Goal: Transaction & Acquisition: Obtain resource

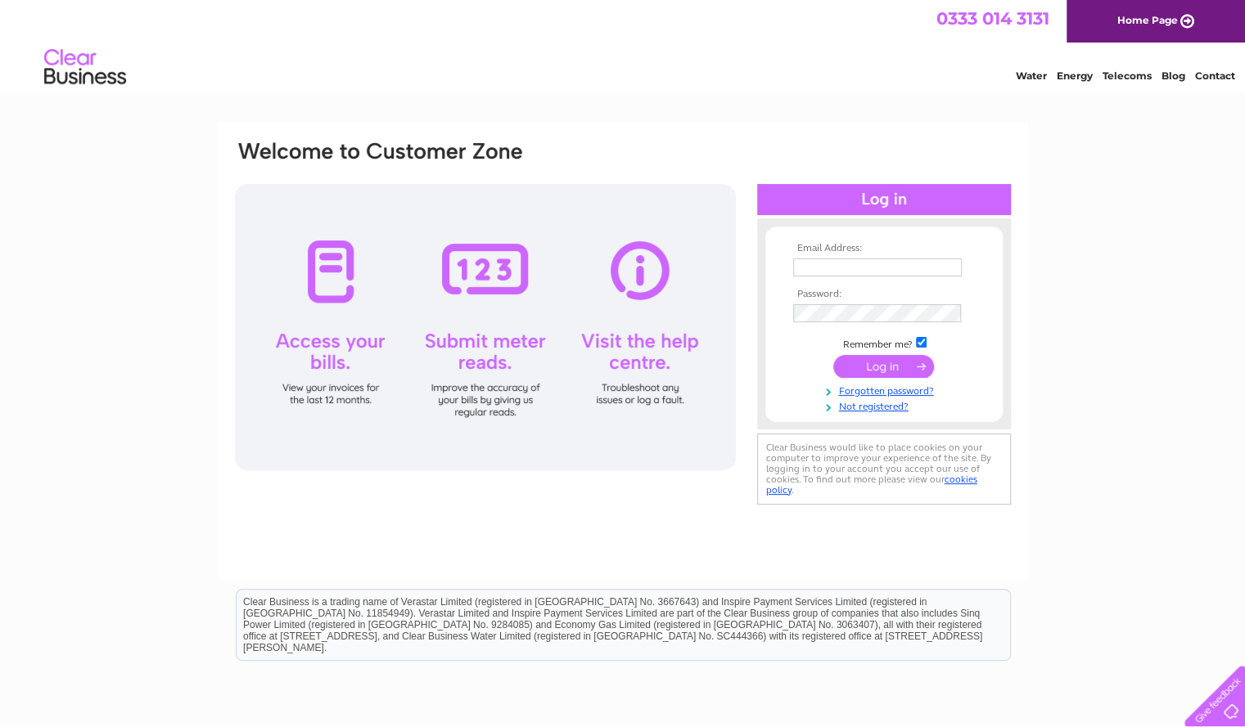
click at [812, 264] on input "text" at bounding box center [877, 268] width 169 height 18
type input "sarahjrobbins@outlook.com"
click at [871, 363] on input "submit" at bounding box center [883, 366] width 101 height 23
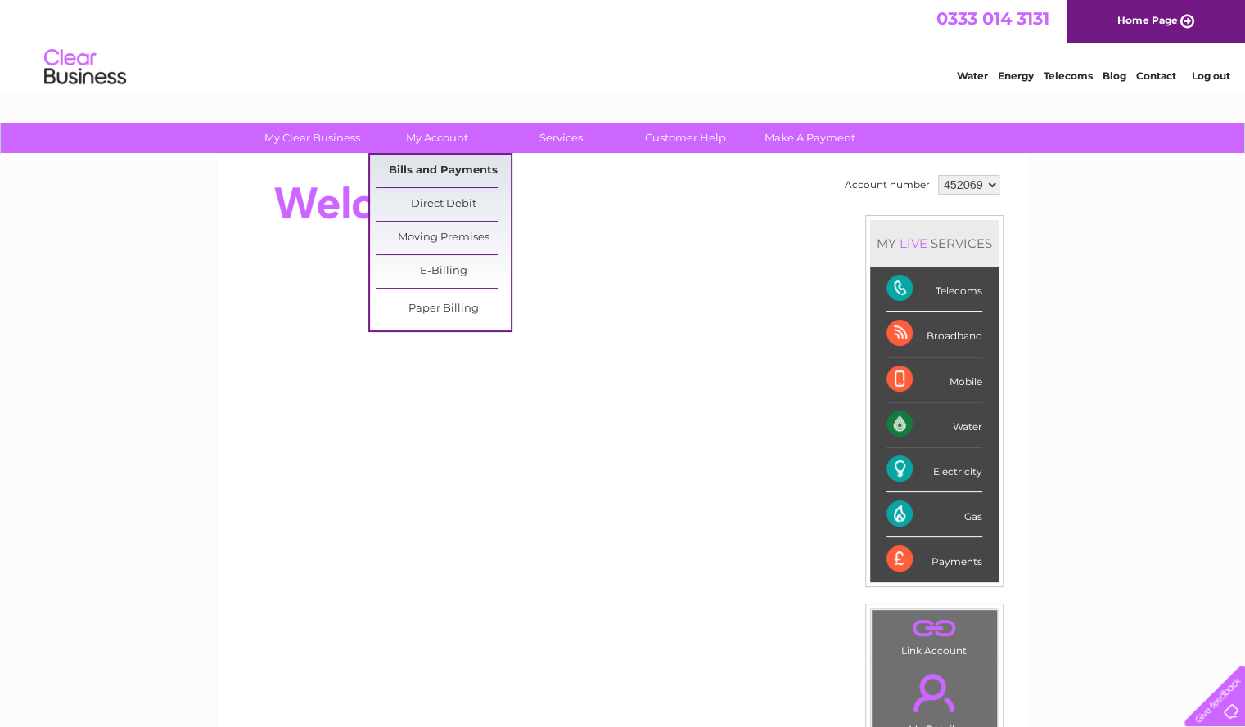
click at [450, 167] on link "Bills and Payments" at bounding box center [443, 171] width 135 height 33
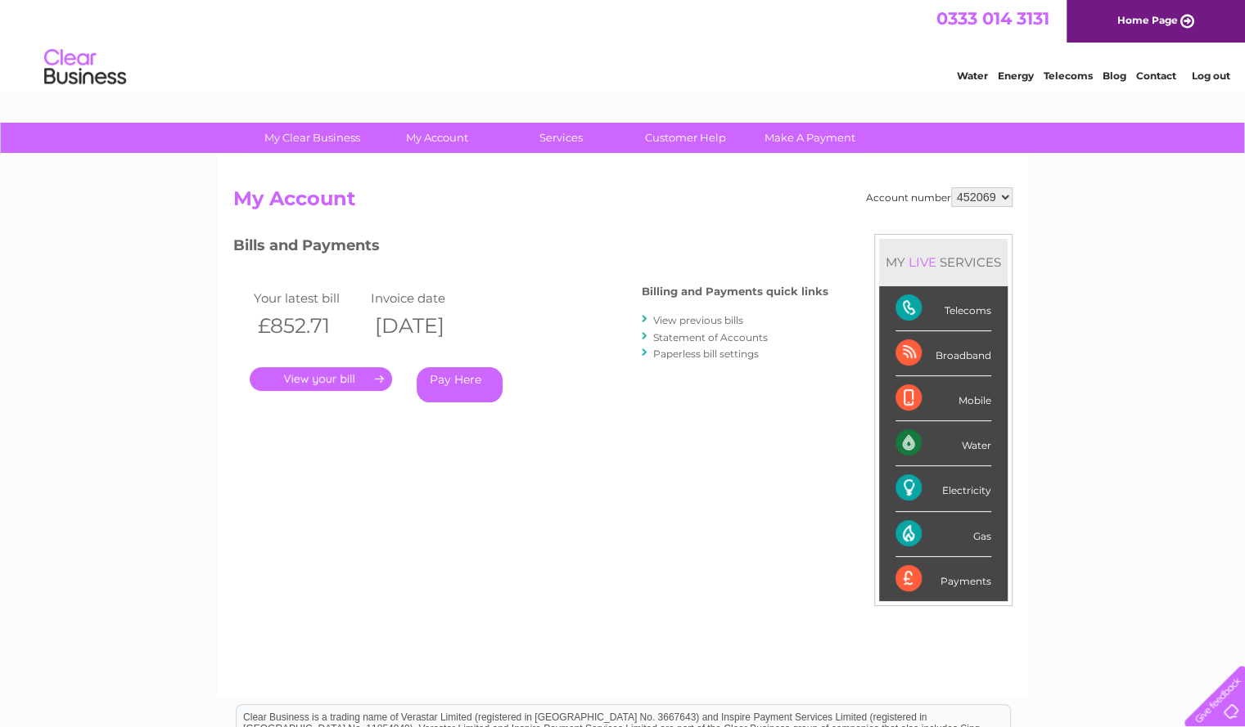
click at [684, 317] on link "View previous bills" at bounding box center [698, 320] width 90 height 12
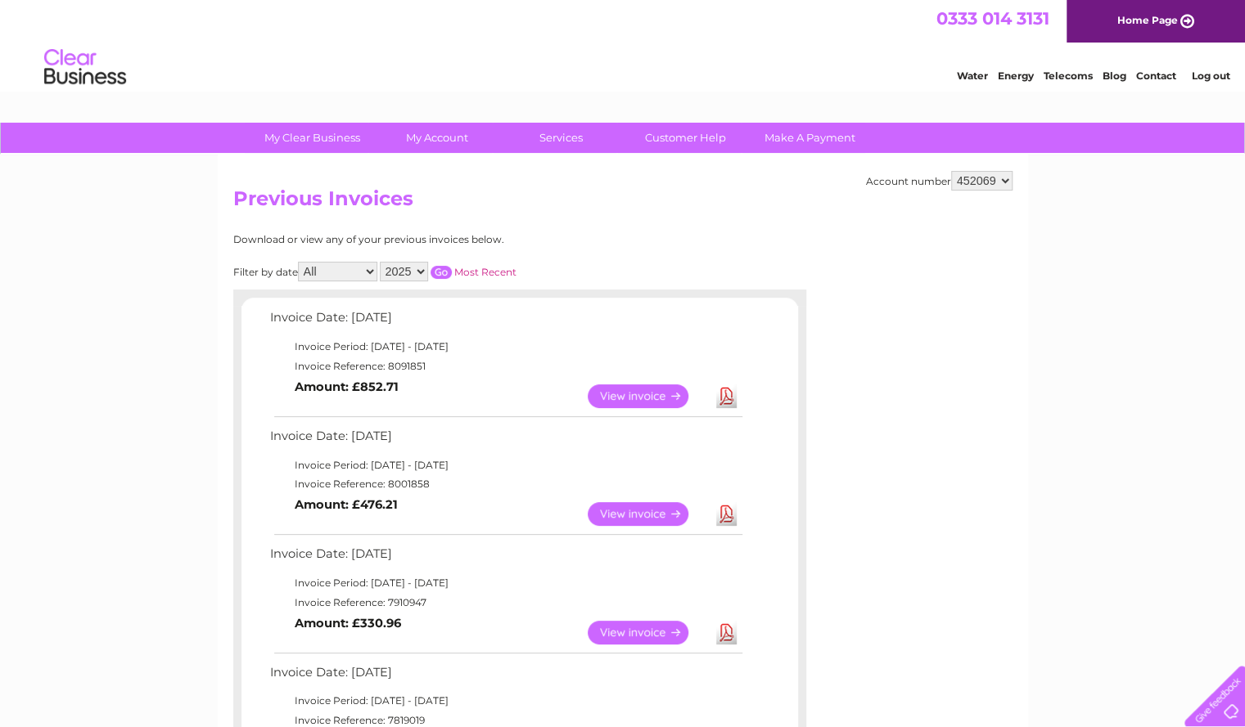
click at [645, 633] on link "View" at bounding box center [648, 633] width 120 height 24
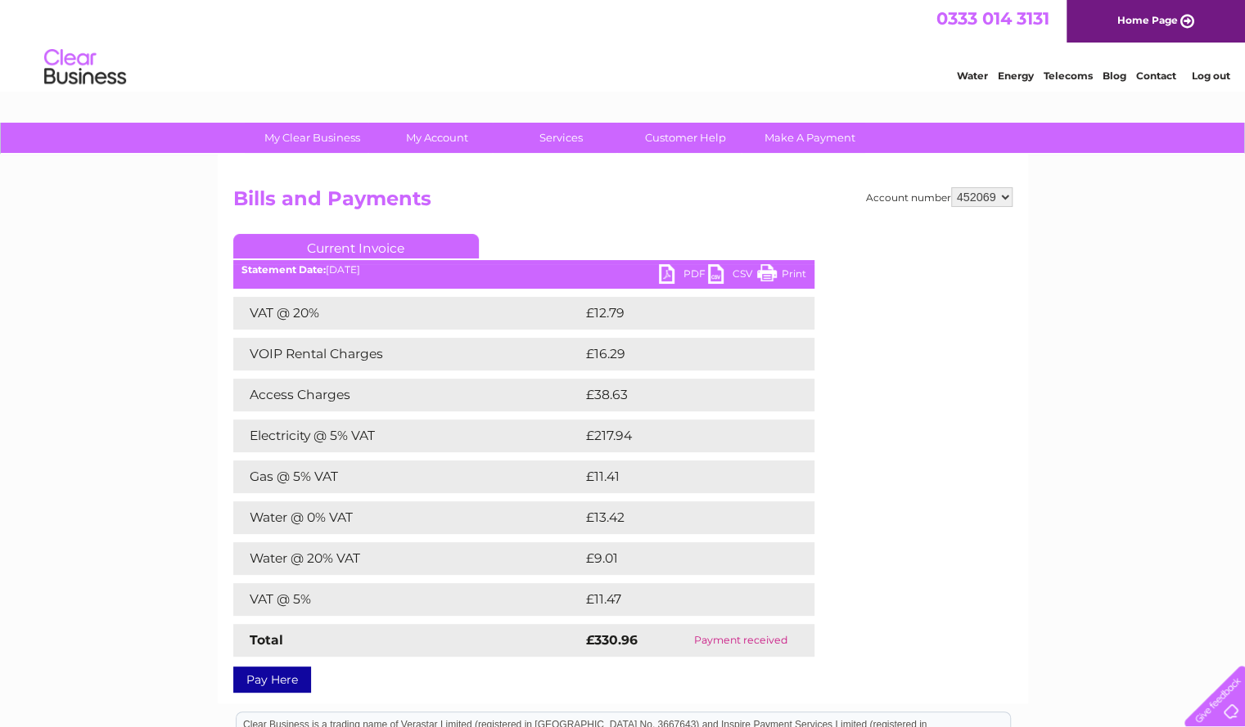
click at [672, 276] on link "PDF" at bounding box center [683, 276] width 49 height 24
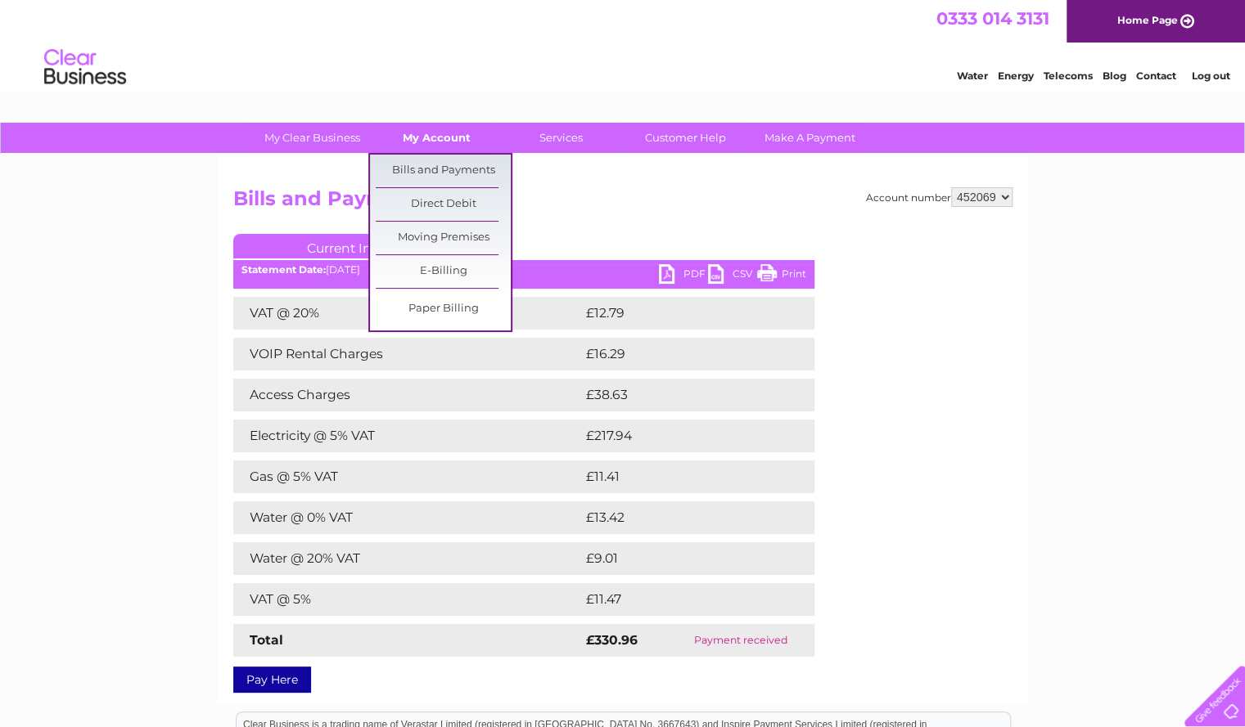
click at [444, 142] on link "My Account" at bounding box center [436, 138] width 135 height 30
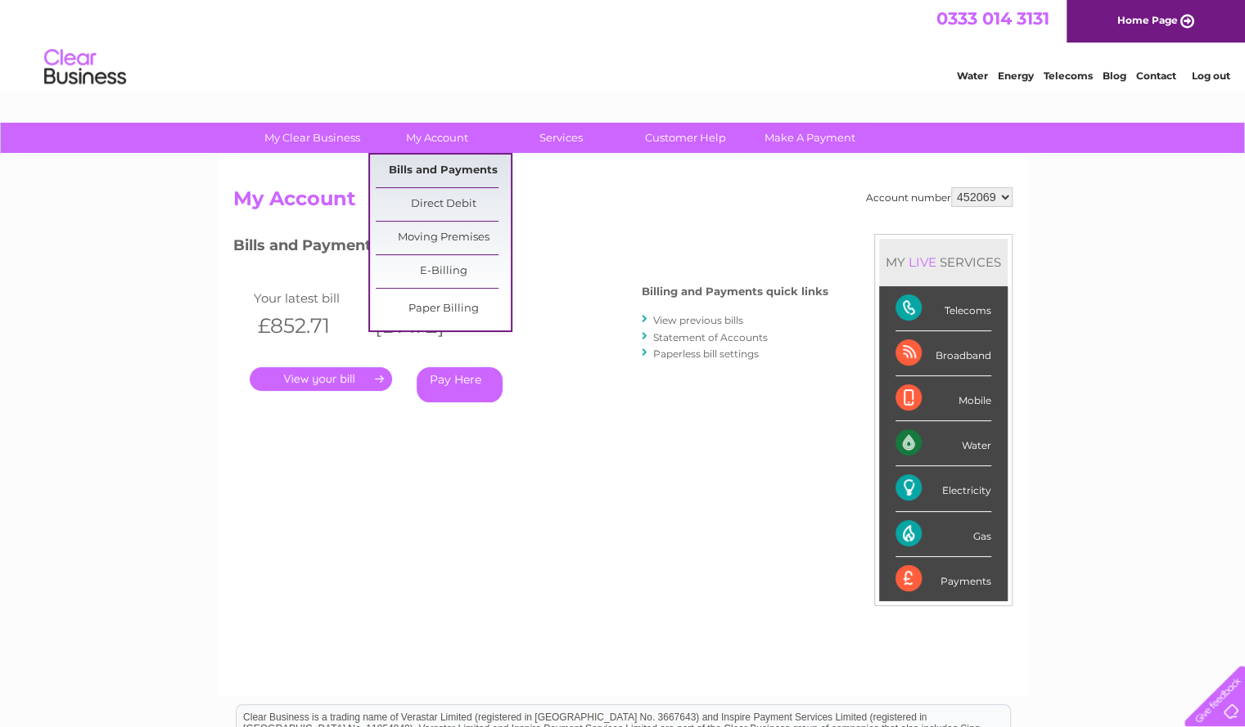
click at [444, 165] on link "Bills and Payments" at bounding box center [443, 171] width 135 height 33
click at [440, 164] on link "Bills and Payments" at bounding box center [443, 171] width 135 height 33
click at [450, 174] on link "Bills and Payments" at bounding box center [443, 171] width 135 height 33
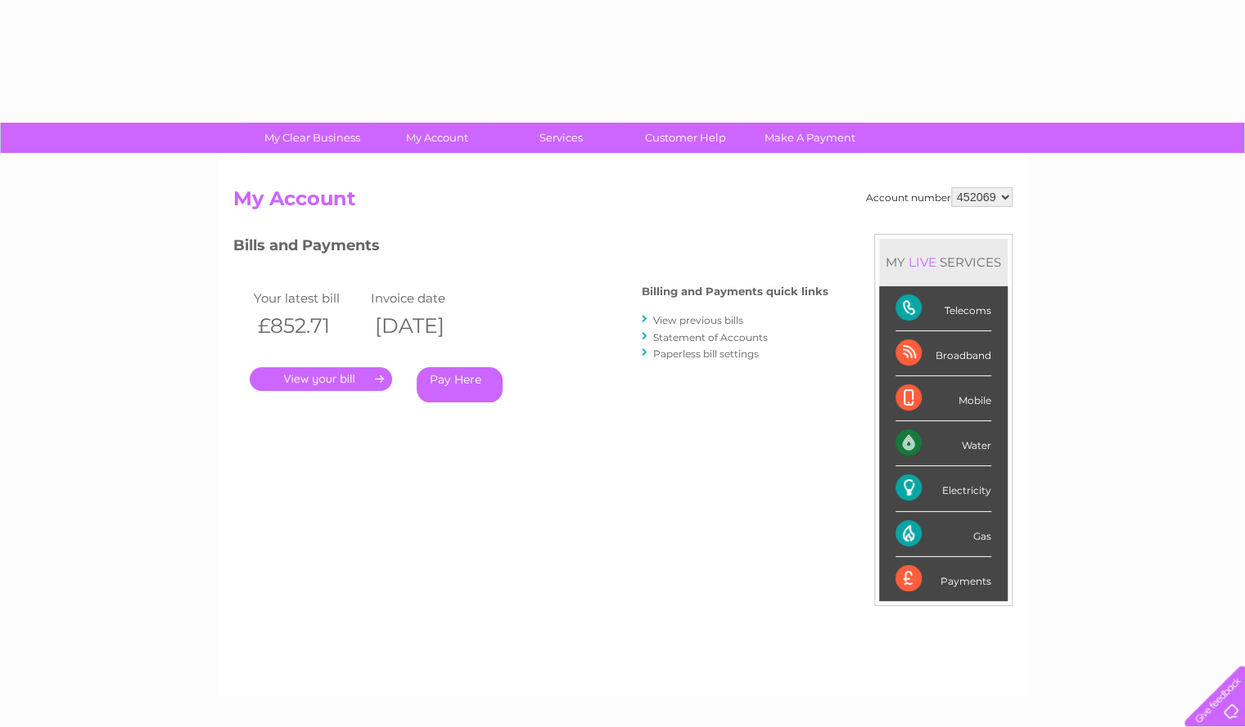
click at [687, 318] on link "View previous bills" at bounding box center [698, 320] width 90 height 12
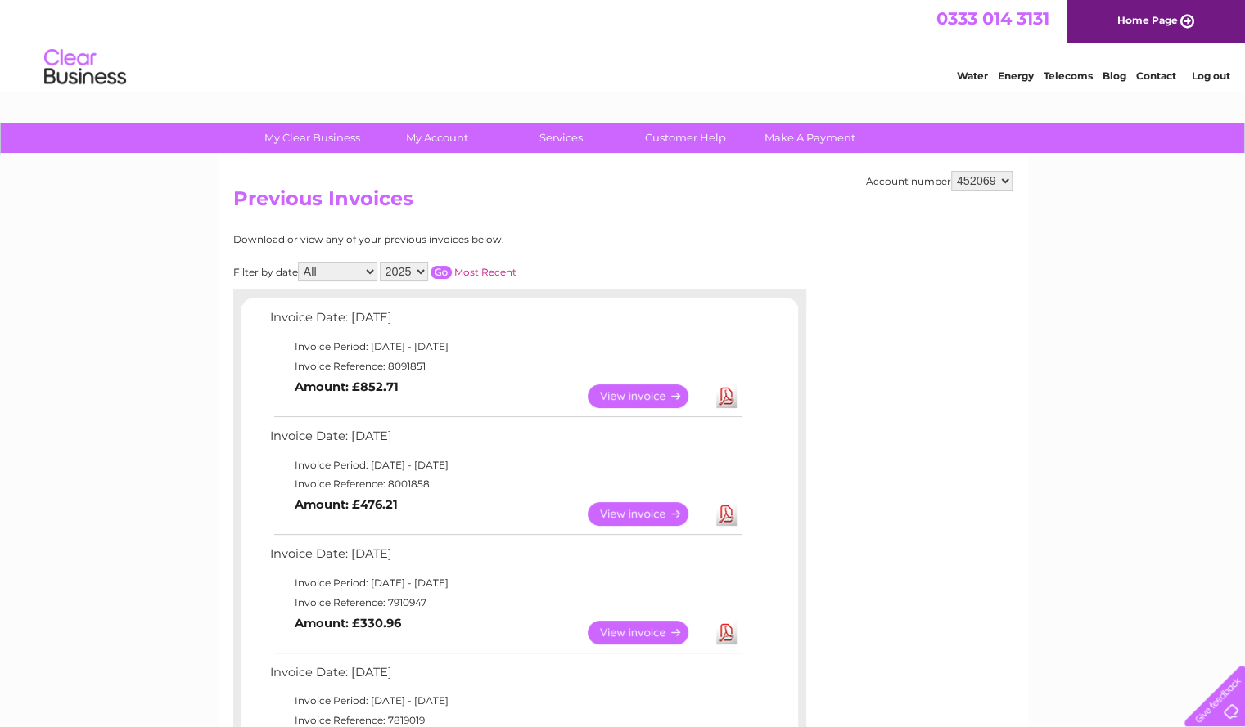
click at [642, 512] on link "View" at bounding box center [648, 514] width 120 height 24
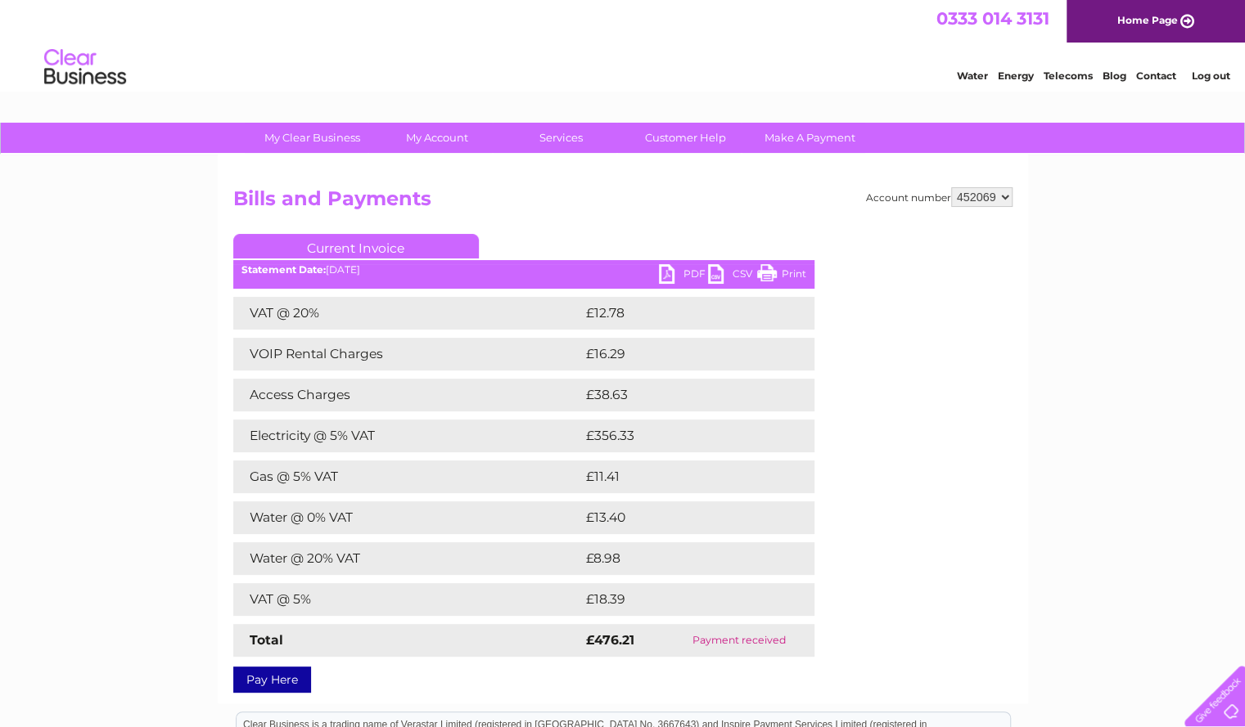
click at [673, 279] on link "PDF" at bounding box center [683, 276] width 49 height 24
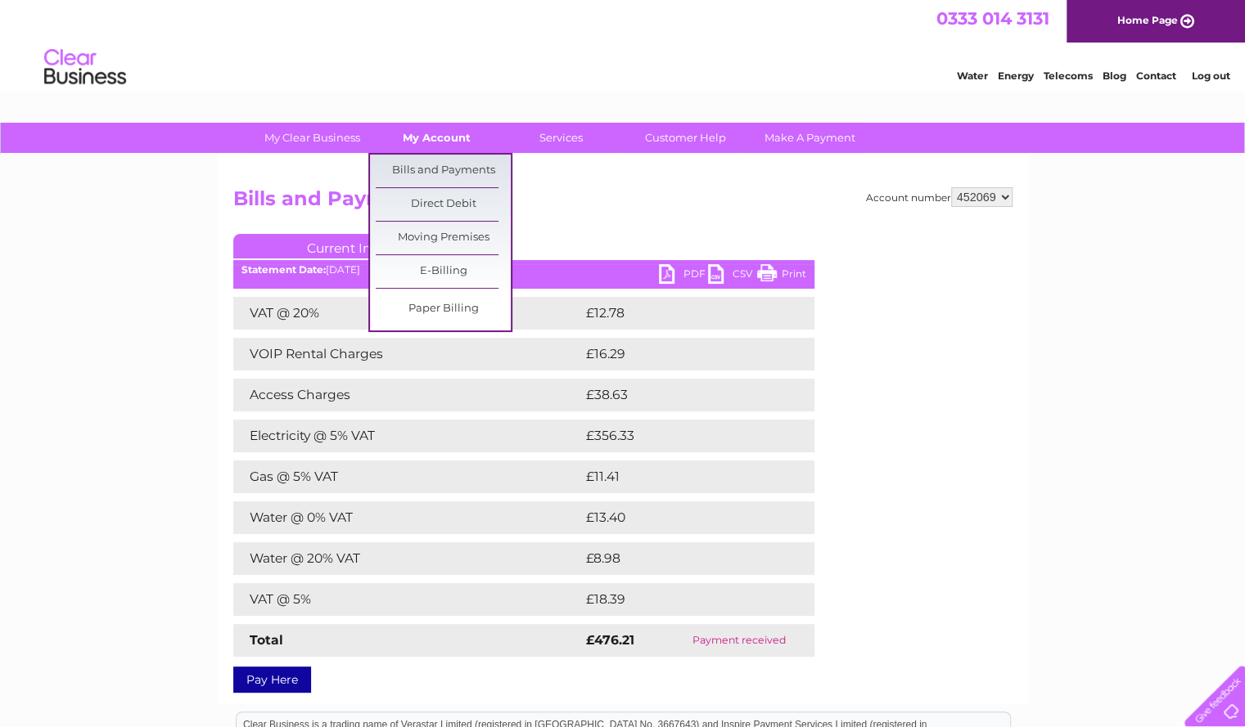
click at [429, 142] on link "My Account" at bounding box center [436, 138] width 135 height 30
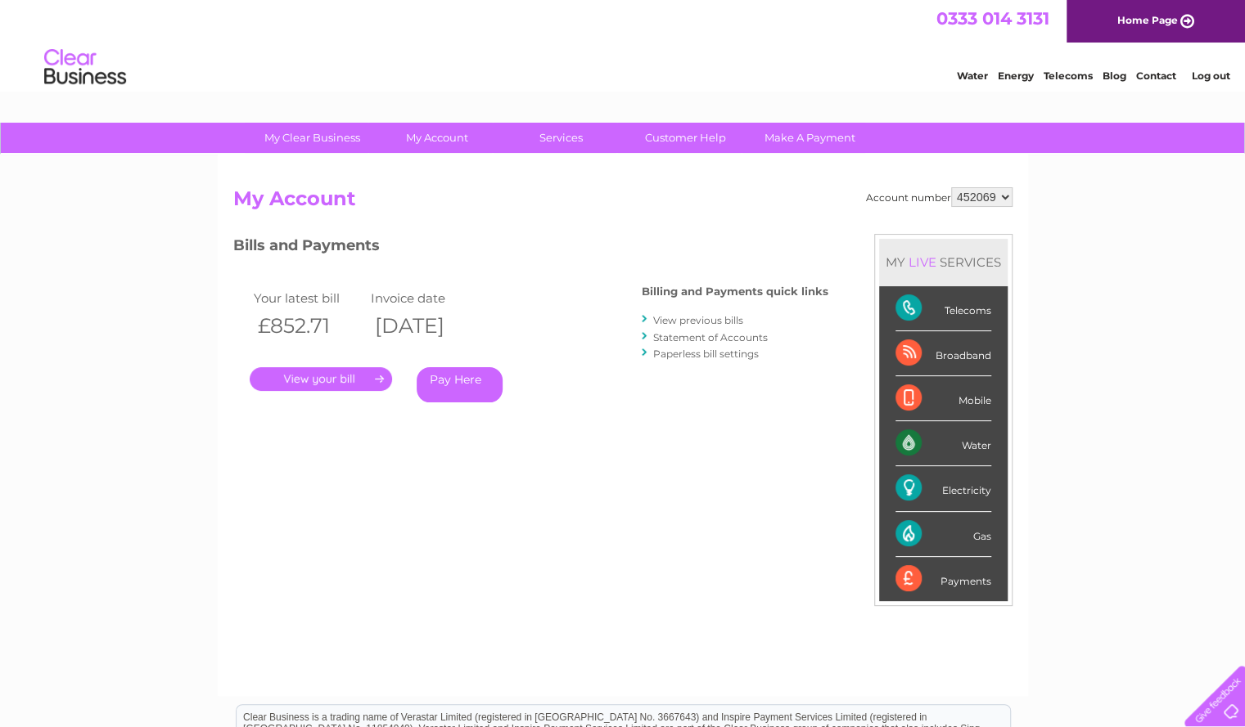
click at [707, 321] on link "View previous bills" at bounding box center [698, 320] width 90 height 12
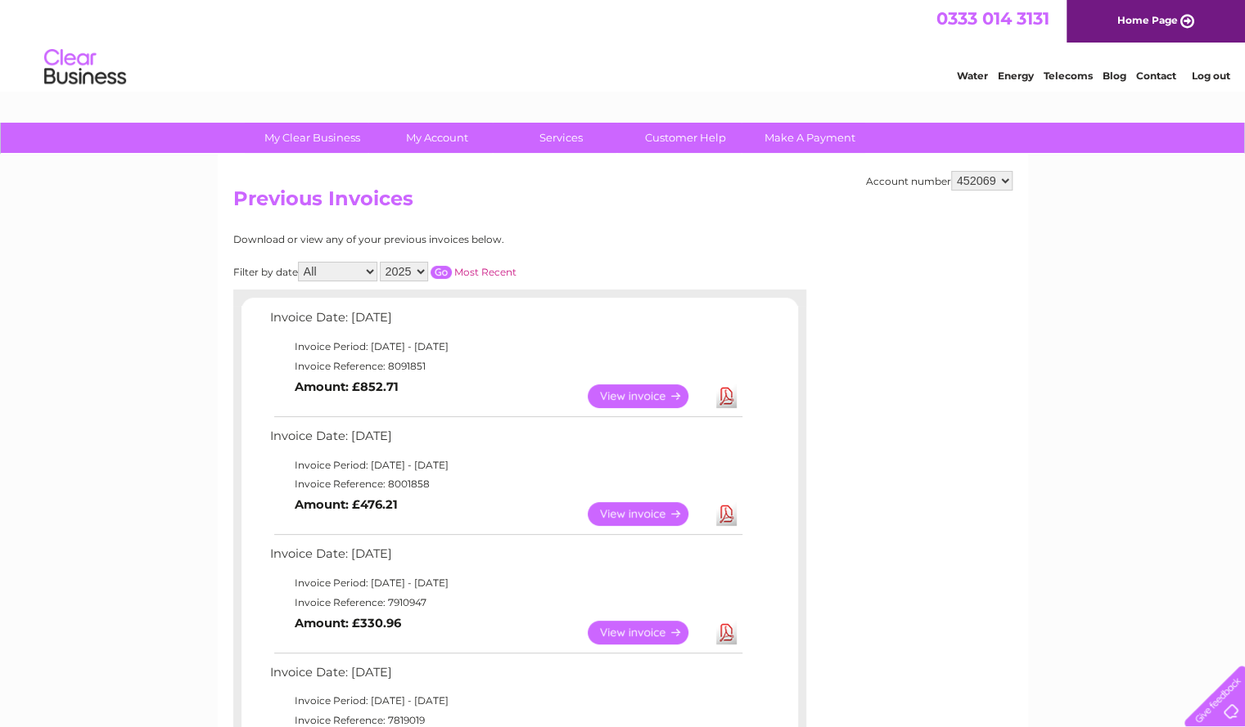
click at [630, 397] on link "View" at bounding box center [648, 397] width 120 height 24
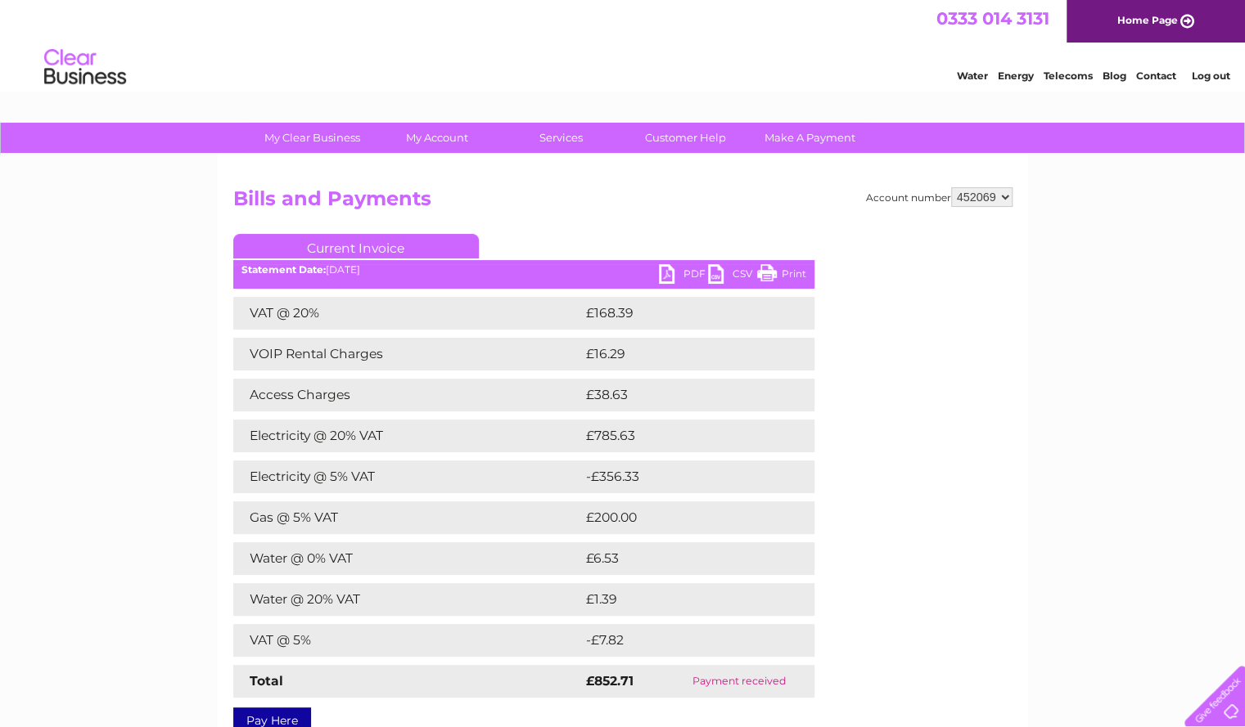
click at [662, 273] on link "PDF" at bounding box center [683, 276] width 49 height 24
